Goal: Task Accomplishment & Management: Use online tool/utility

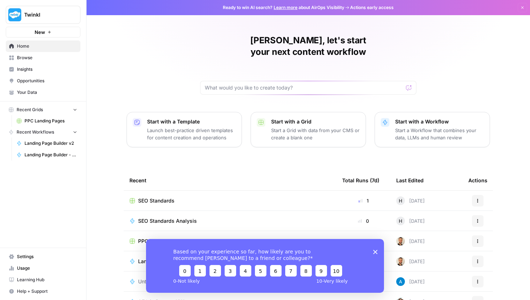
scroll to position [32, 0]
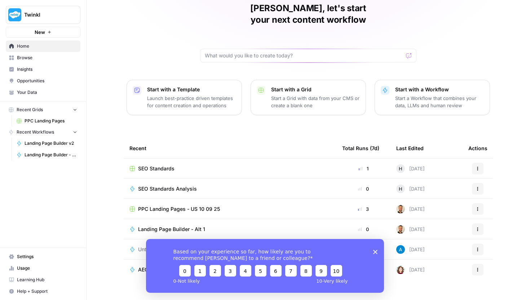
click at [186, 205] on span "PPC Landing Pages - US 10 09 25" at bounding box center [179, 208] width 82 height 7
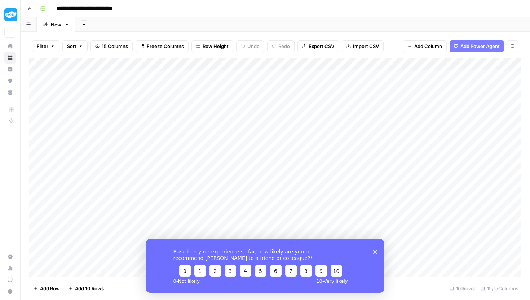
click at [359, 18] on div "Add Sheet" at bounding box center [302, 24] width 455 height 14
click at [376, 251] on icon "Close survey" at bounding box center [375, 251] width 4 height 4
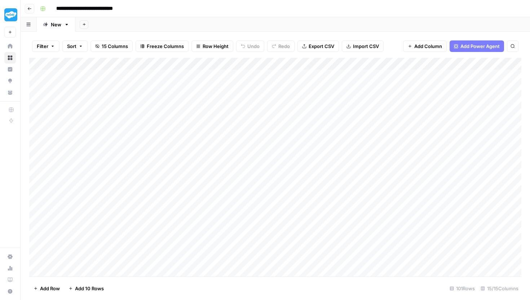
click at [284, 65] on div "Add Column" at bounding box center [275, 167] width 492 height 219
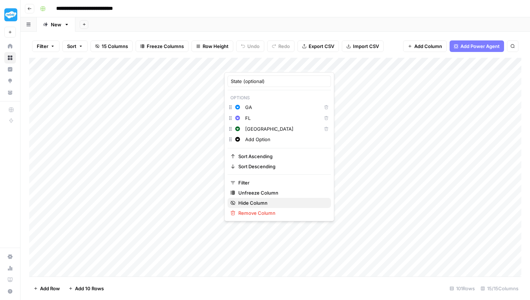
click at [262, 200] on span "Hide Column" at bounding box center [281, 202] width 87 height 7
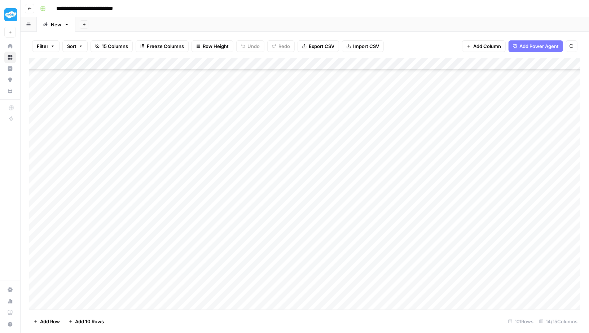
scroll to position [73, 0]
